Goal: Transaction & Acquisition: Book appointment/travel/reservation

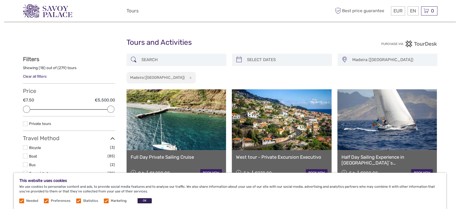
click at [143, 200] on button "OK" at bounding box center [144, 201] width 15 height 6
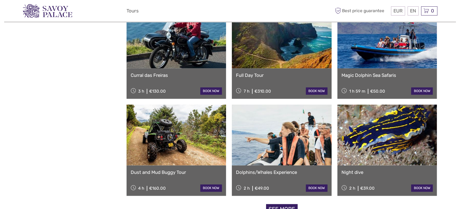
scroll to position [607, 0]
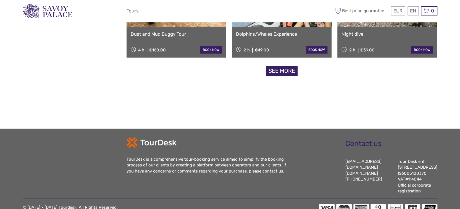
click at [286, 70] on link "See more" at bounding box center [281, 71] width 31 height 10
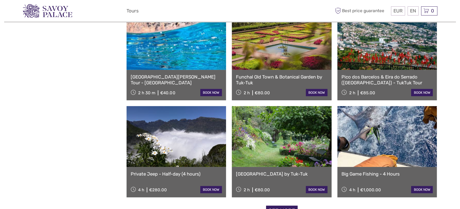
scroll to position [1159, 0]
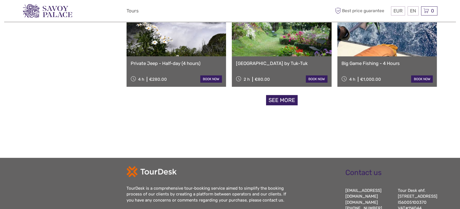
click at [280, 102] on link "See more" at bounding box center [281, 100] width 31 height 10
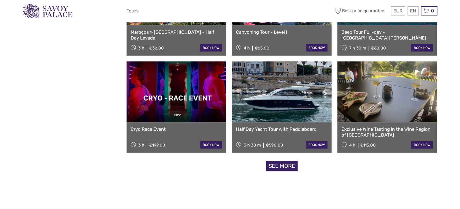
scroll to position [1684, 0]
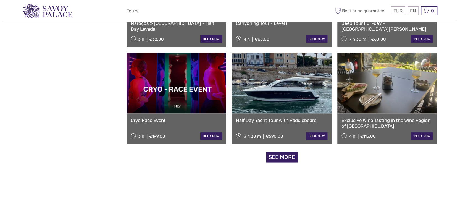
click at [288, 156] on link "See more" at bounding box center [281, 157] width 31 height 10
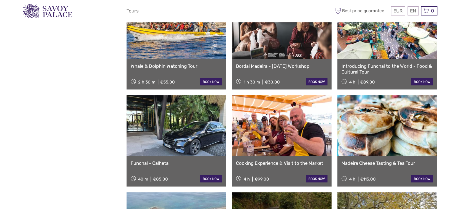
scroll to position [2236, 0]
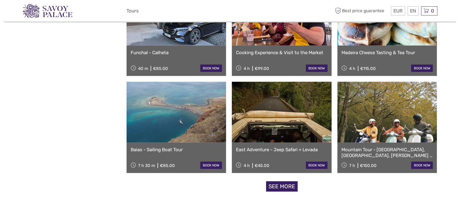
click at [289, 187] on link "See more" at bounding box center [281, 186] width 31 height 10
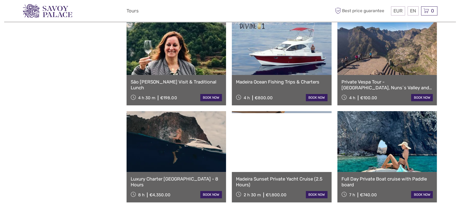
scroll to position [2926, 0]
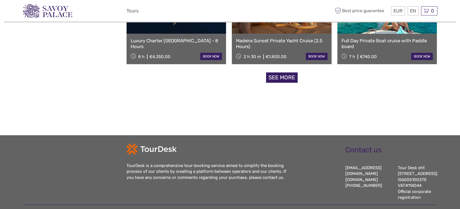
click at [274, 74] on link "See more" at bounding box center [281, 77] width 31 height 10
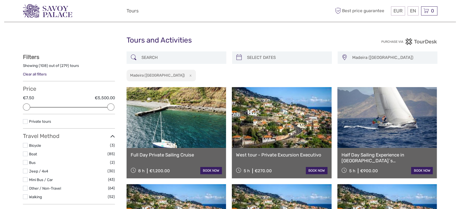
scroll to position [0, 0]
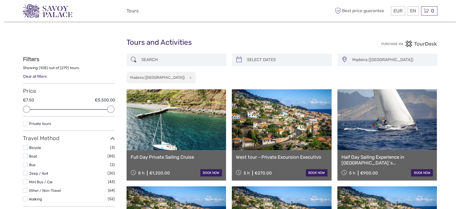
click at [174, 54] on div at bounding box center [176, 60] width 100 height 12
click at [168, 59] on input "search" at bounding box center [181, 60] width 84 height 10
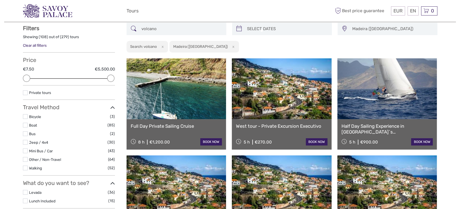
scroll to position [31, 0]
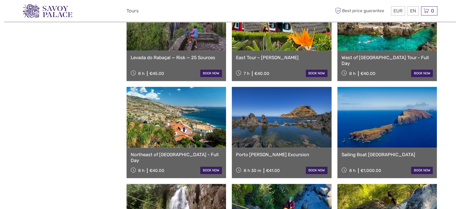
scroll to position [528, 0]
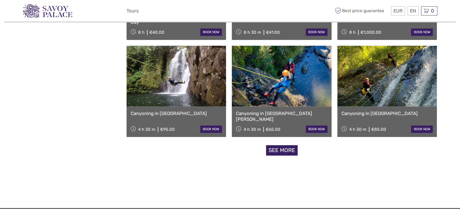
type input "volcano"
click at [282, 153] on link "See more" at bounding box center [281, 150] width 31 height 10
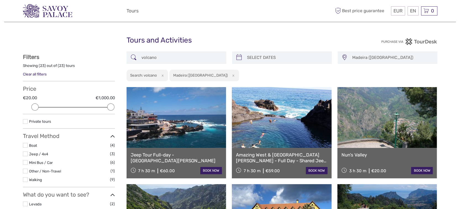
scroll to position [0, 0]
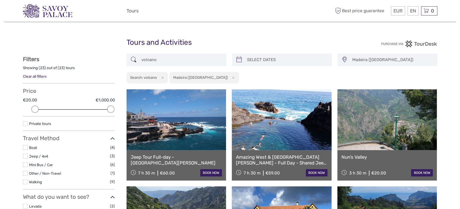
drag, startPoint x: 179, startPoint y: 60, endPoint x: 133, endPoint y: 63, distance: 46.7
click at [133, 63] on div "volcano" at bounding box center [176, 60] width 100 height 12
click at [163, 77] on button "x" at bounding box center [161, 78] width 7 height 6
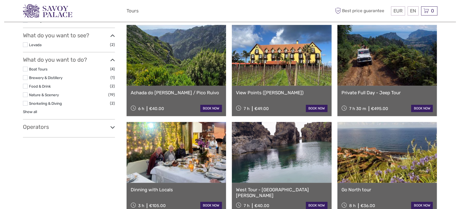
scroll to position [114, 0]
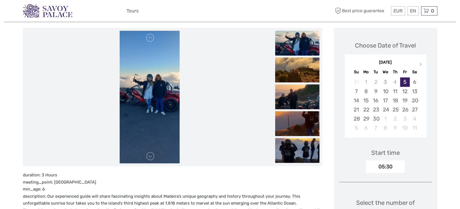
scroll to position [55, 0]
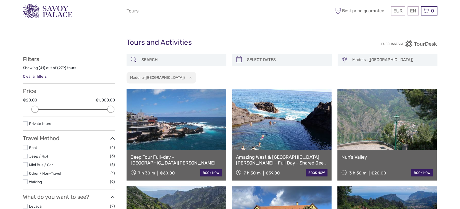
click at [163, 60] on input "search" at bounding box center [181, 60] width 84 height 10
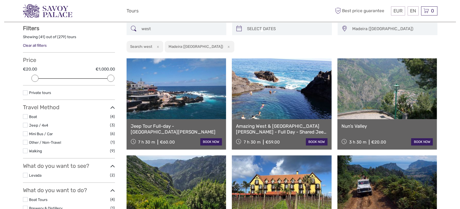
scroll to position [31, 0]
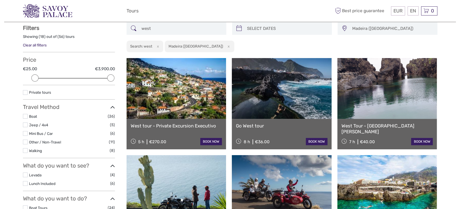
type input "west"
click at [158, 47] on button "x" at bounding box center [156, 46] width 7 height 6
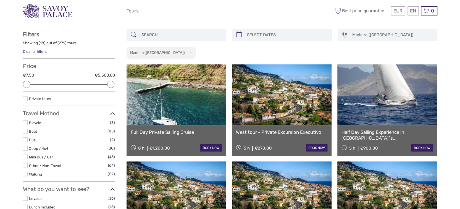
scroll to position [4, 0]
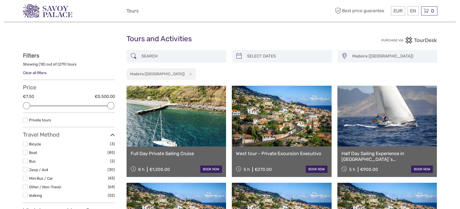
click at [172, 52] on input "search" at bounding box center [181, 56] width 84 height 10
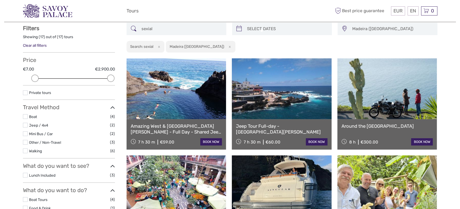
scroll to position [31, 0]
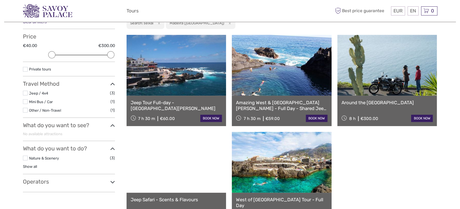
scroll to position [86, 0]
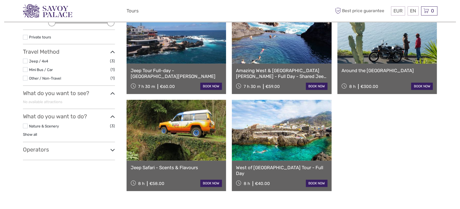
type input "seixal"
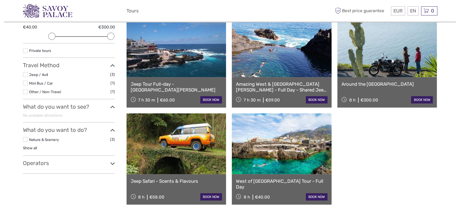
scroll to position [83, 0]
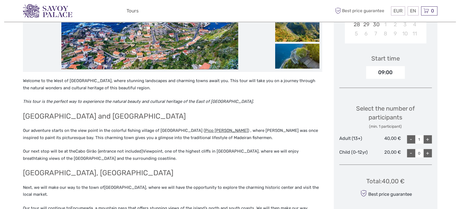
scroll to position [166, 0]
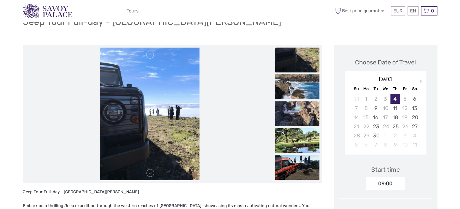
scroll to position [55, 0]
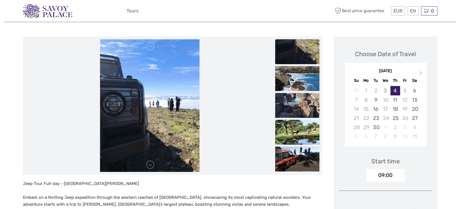
click at [298, 127] on img at bounding box center [297, 132] width 44 height 25
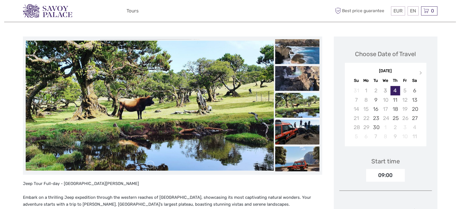
click at [298, 134] on img at bounding box center [297, 132] width 44 height 25
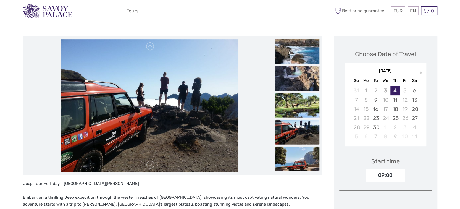
click at [300, 154] on img at bounding box center [297, 158] width 44 height 25
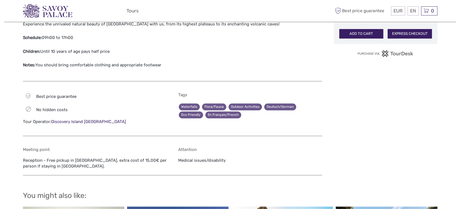
scroll to position [0, 0]
